Goal: Task Accomplishment & Management: Complete application form

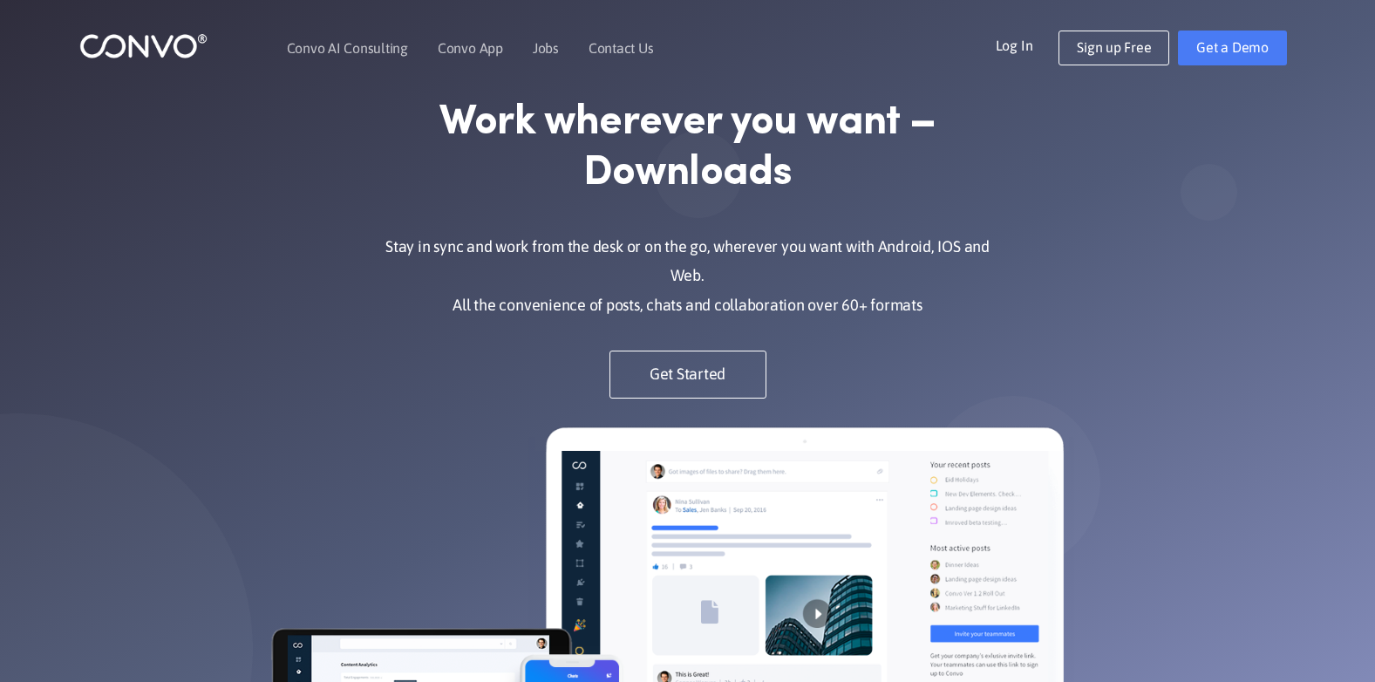
click at [700, 333] on div "Work wherever you want – Downloads Stay in sync and work from the desk or on th…" at bounding box center [688, 247] width 637 height 303
click at [705, 365] on link "Get Started" at bounding box center [687, 375] width 157 height 48
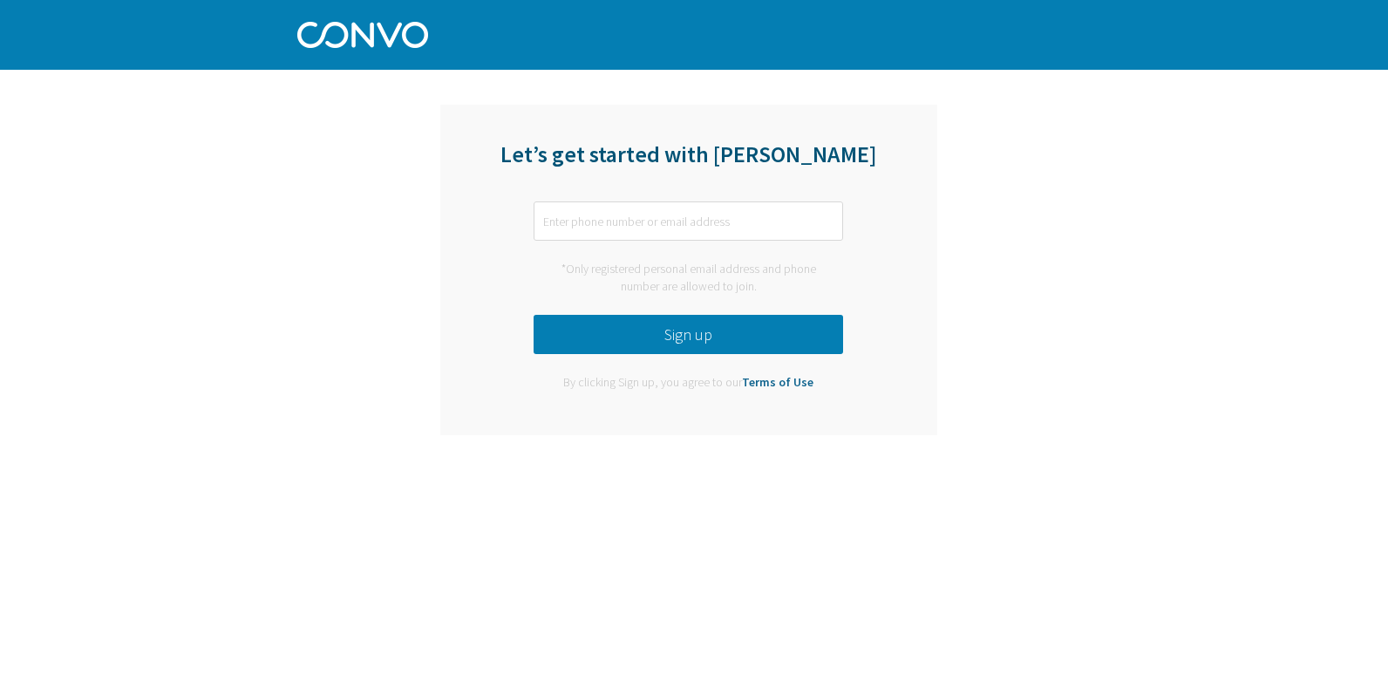
click at [781, 384] on link "Terms of Use" at bounding box center [777, 382] width 71 height 16
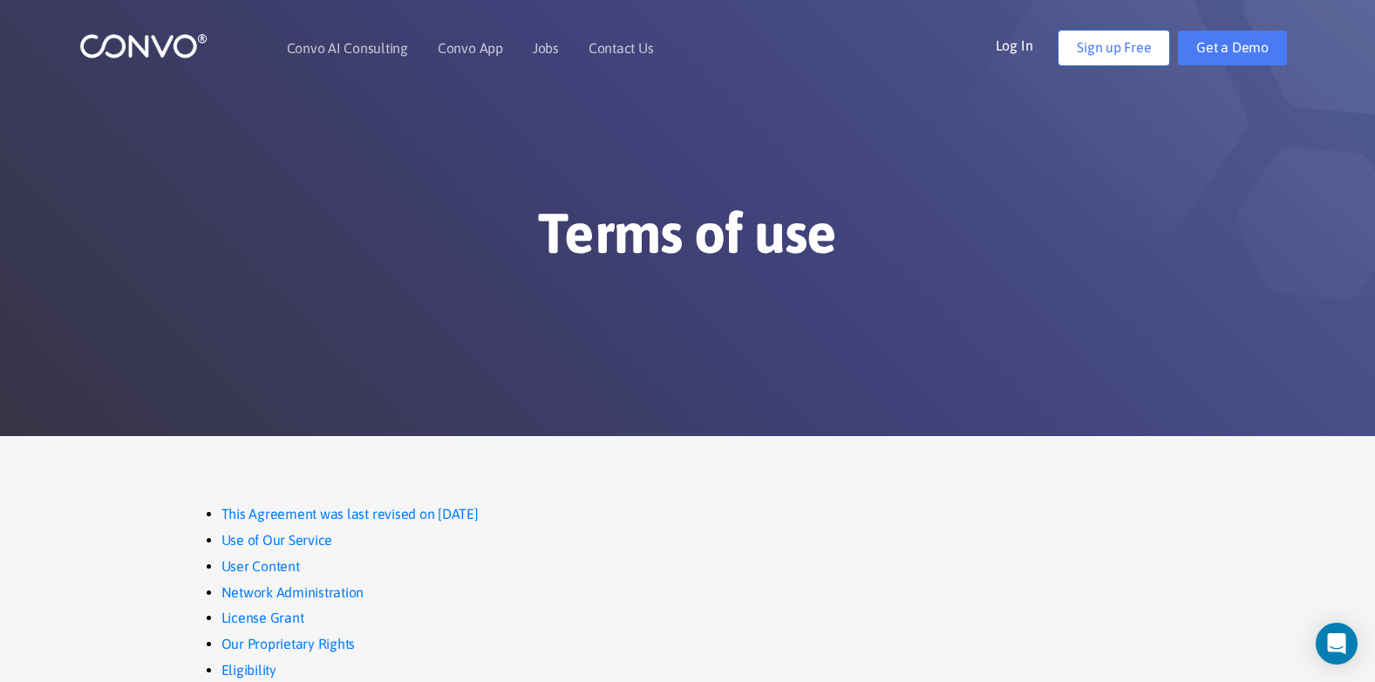
click at [1093, 51] on link "Sign up Free" at bounding box center [1114, 48] width 111 height 35
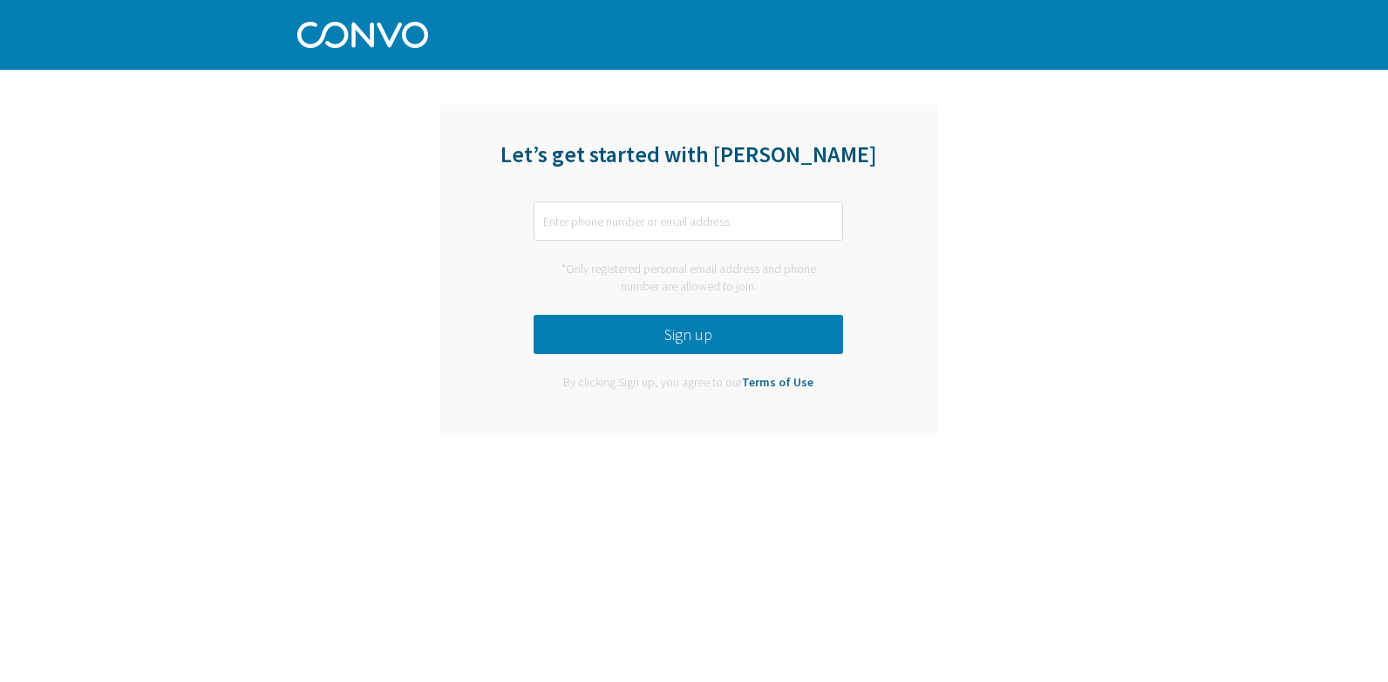
click at [786, 385] on link "Terms of Use" at bounding box center [777, 382] width 71 height 16
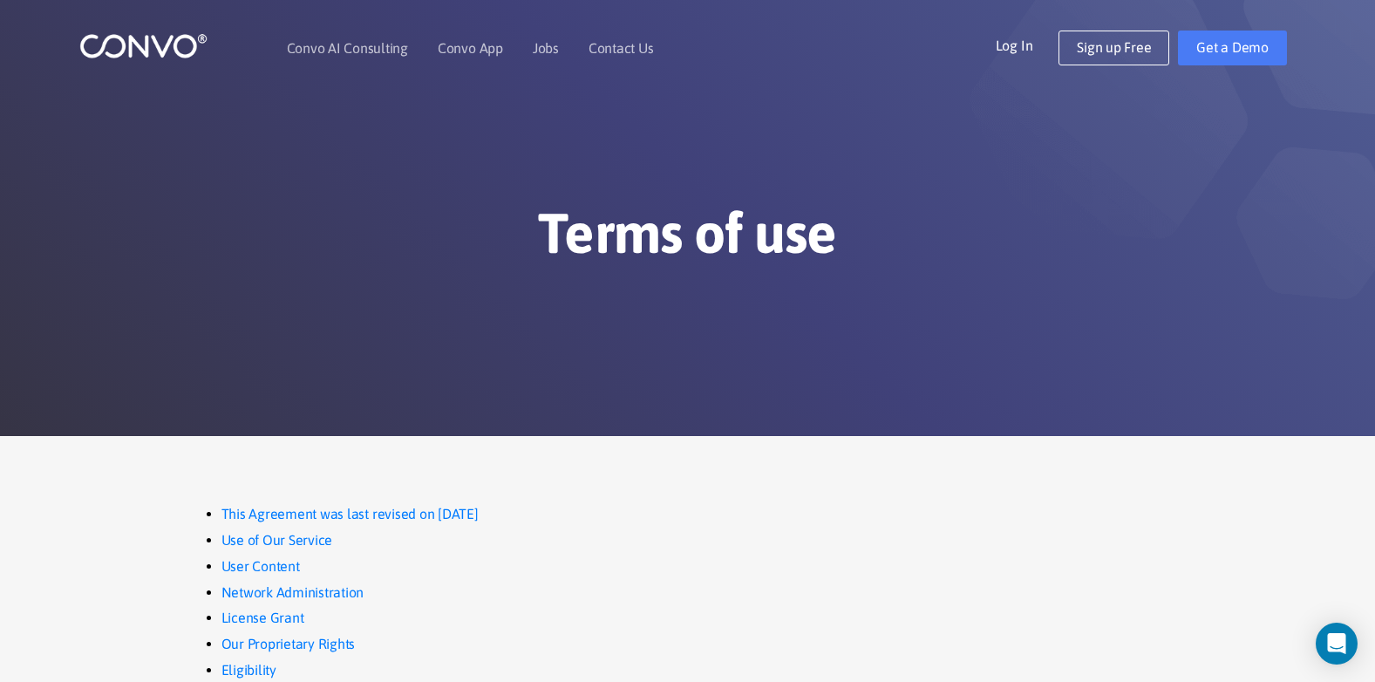
click at [1019, 50] on link "Log In" at bounding box center [1028, 45] width 64 height 28
